Goal: Find contact information: Find contact information

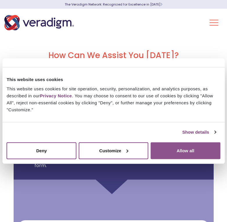
click at [179, 150] on button "Allow all" at bounding box center [186, 150] width 70 height 17
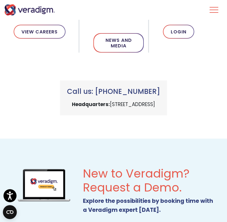
scroll to position [348, 0]
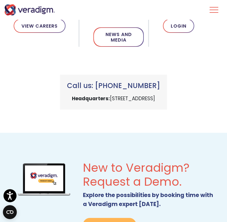
drag, startPoint x: 72, startPoint y: 99, endPoint x: 193, endPoint y: 99, distance: 120.5
click at [160, 99] on p "Headquarters: 222 W Merchandise Mart Plaza, Chicago, IL 60654" at bounding box center [113, 99] width 93 height 8
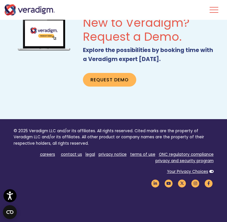
scroll to position [494, 0]
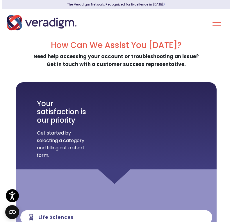
scroll to position [0, 0]
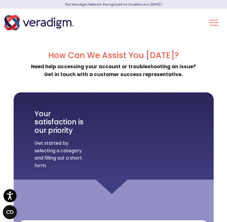
click at [215, 26] on button "Toggle Navigation Menu" at bounding box center [214, 22] width 9 height 15
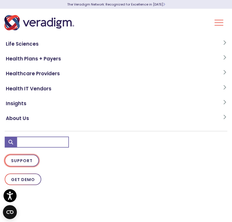
click at [24, 159] on link "Support" at bounding box center [22, 160] width 34 height 12
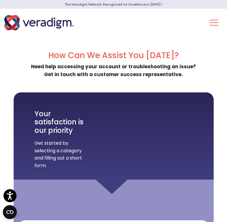
click at [216, 24] on button "Toggle Navigation Menu" at bounding box center [214, 22] width 9 height 15
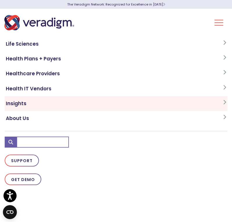
click at [223, 101] on icon at bounding box center [224, 102] width 3 height 5
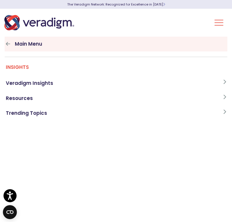
click at [16, 45] on link "Main Menu" at bounding box center [116, 44] width 222 height 15
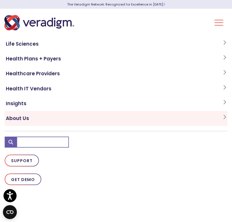
click at [113, 116] on link "About Us" at bounding box center [116, 118] width 222 height 15
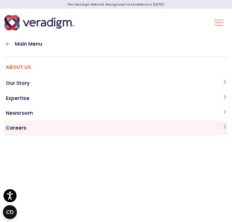
click at [114, 125] on link "Careers" at bounding box center [116, 128] width 222 height 15
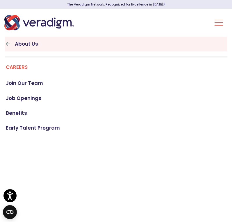
click at [8, 41] on icon at bounding box center [8, 43] width 4 height 5
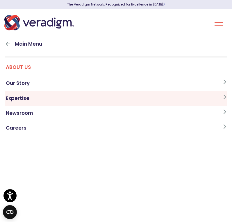
click at [77, 98] on link "Expertise" at bounding box center [116, 98] width 222 height 15
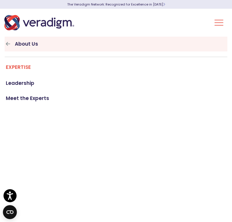
click at [6, 42] on ul "About Us Expertise Leadership" at bounding box center [116, 112] width 232 height 150
click at [12, 44] on link "About Us" at bounding box center [116, 44] width 222 height 15
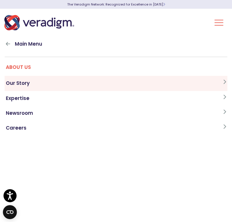
click at [31, 82] on link "Our Story" at bounding box center [116, 83] width 222 height 15
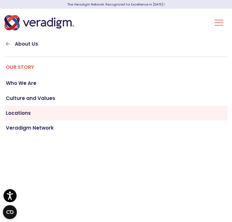
click at [52, 113] on link "Locations" at bounding box center [116, 113] width 222 height 15
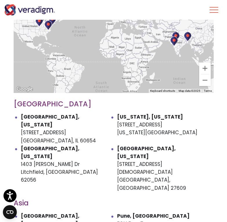
scroll to position [290, 0]
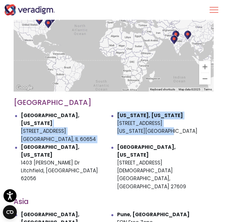
drag, startPoint x: 116, startPoint y: 115, endPoint x: 166, endPoint y: 130, distance: 51.3
click at [166, 130] on ul "Chicago, Illinois 222 W Merchandise Mart Plaza Chicago, IL 60654 New York, New …" at bounding box center [114, 151] width 200 height 79
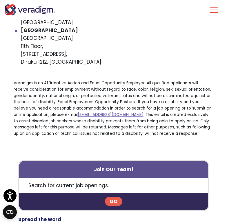
scroll to position [465, 0]
